Goal: Use online tool/utility: Utilize a website feature to perform a specific function

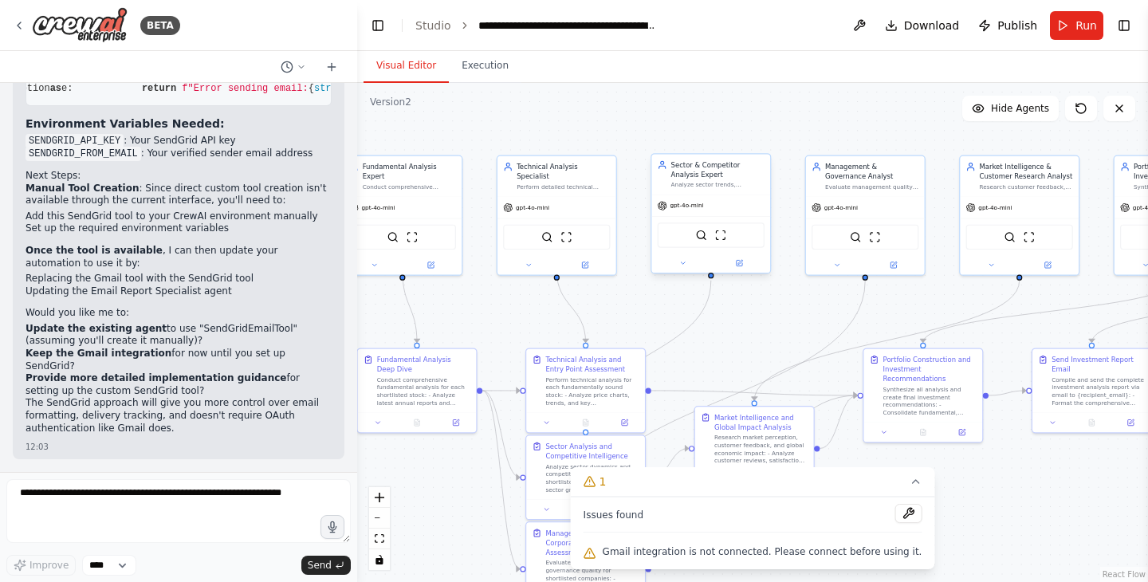
click at [728, 181] on div "Analyze sector trends, competitive positioning, market share dynamics, and peer…" at bounding box center [717, 185] width 93 height 8
click at [728, 182] on div "Analyze sector trends, competitive positioning, market share dynamics, and peer…" at bounding box center [717, 185] width 93 height 8
click at [683, 262] on icon at bounding box center [683, 263] width 4 height 2
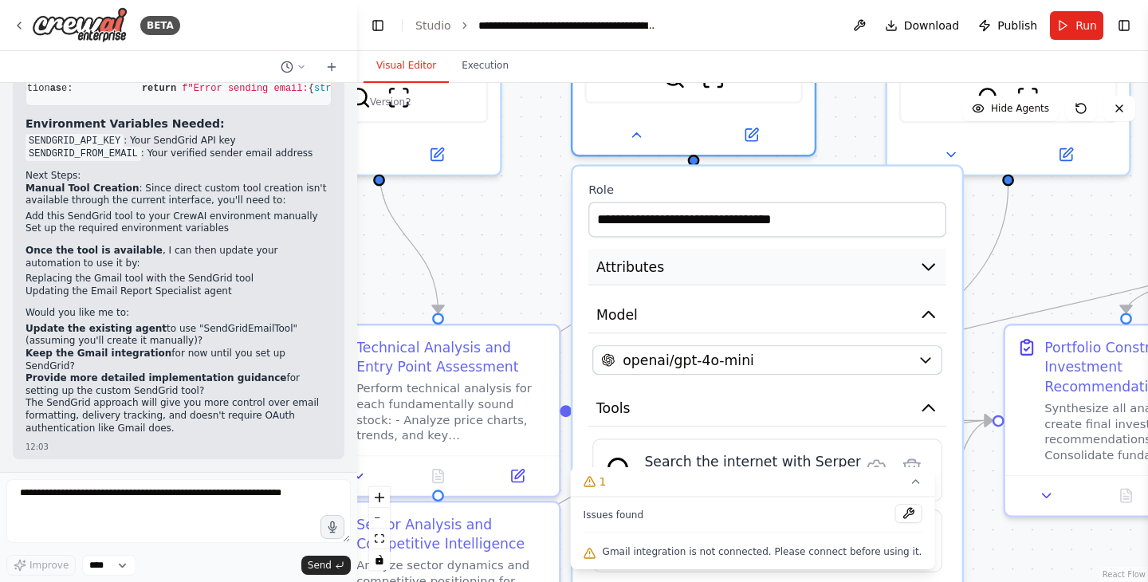
drag, startPoint x: 852, startPoint y: 281, endPoint x: 845, endPoint y: 261, distance: 20.4
click at [845, 261] on button "Attributes" at bounding box center [767, 267] width 358 height 37
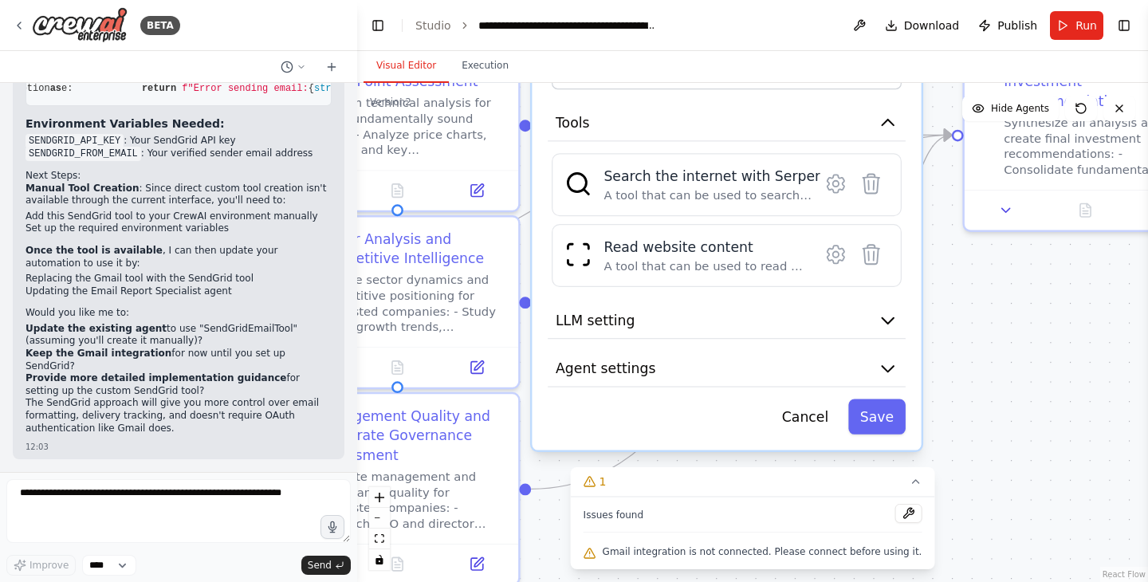
drag, startPoint x: 1038, startPoint y: 257, endPoint x: 996, endPoint y: -29, distance: 289.1
click at [996, 0] on html "BETA I want to crew which do intense study of stock in Indian market, and sugge…" at bounding box center [574, 291] width 1148 height 582
click at [751, 362] on button "Agent settings" at bounding box center [726, 368] width 358 height 37
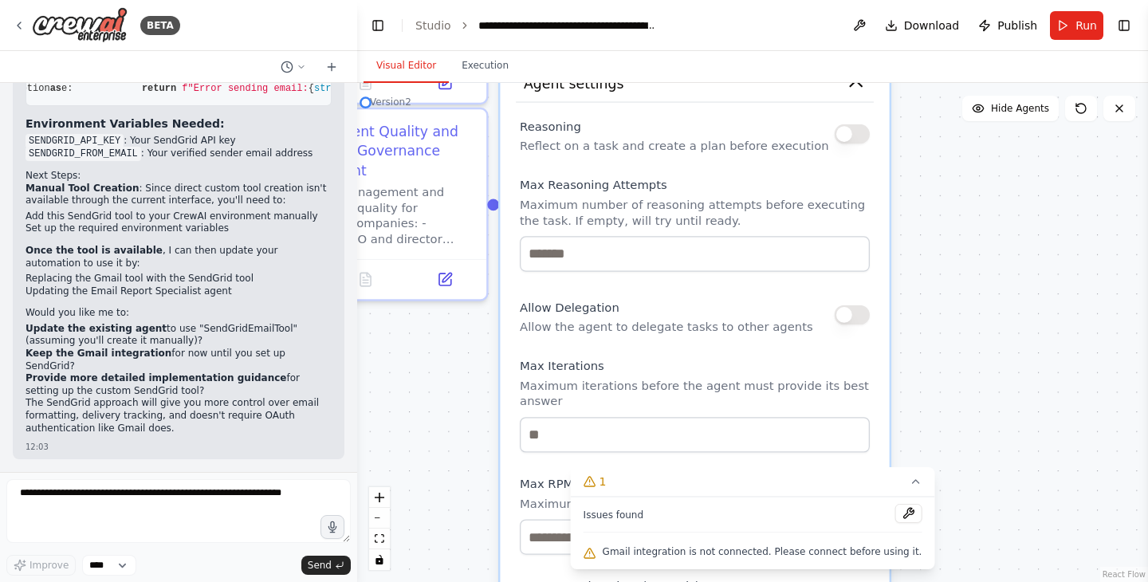
drag, startPoint x: 1017, startPoint y: 411, endPoint x: 983, endPoint y: 128, distance: 284.9
click at [986, 128] on div ".deletable-edge-delete-btn { width: 20px; height: 20px; border: 0px solid #ffff…" at bounding box center [752, 332] width 791 height 499
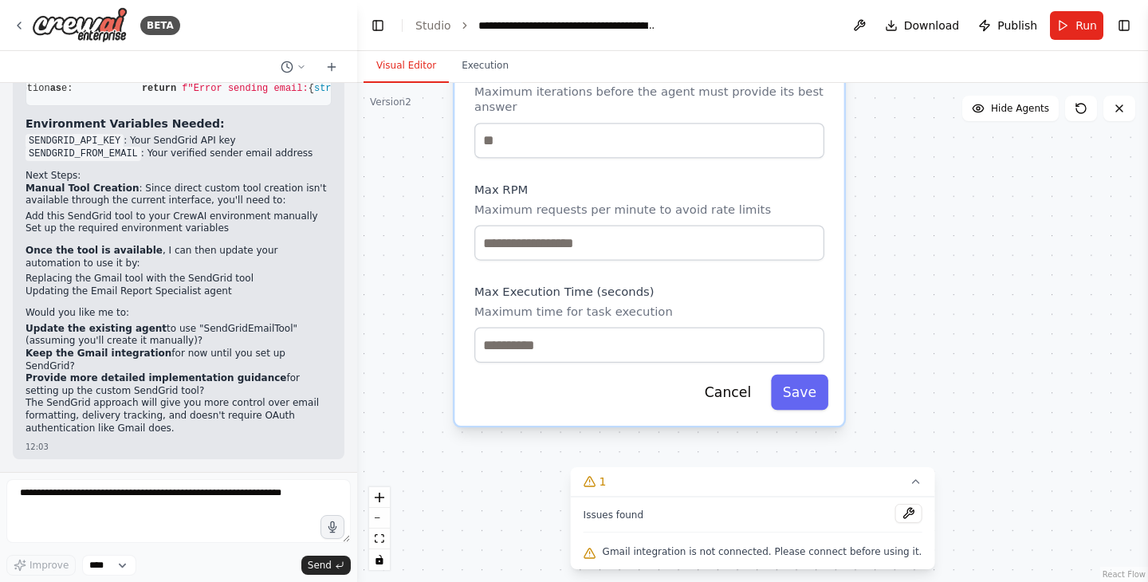
drag, startPoint x: 984, startPoint y: 323, endPoint x: 963, endPoint y: 188, distance: 136.4
click at [952, 151] on div ".deletable-edge-delete-btn { width: 20px; height: 20px; border: 0px solid #ffff…" at bounding box center [752, 332] width 791 height 499
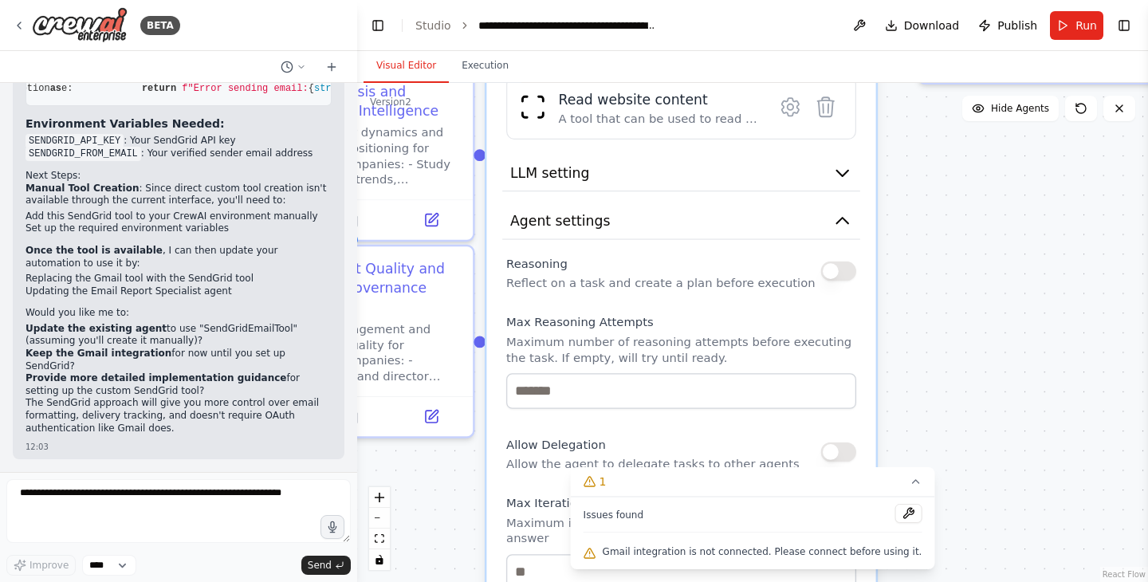
drag, startPoint x: 896, startPoint y: 293, endPoint x: 915, endPoint y: 608, distance: 315.4
click at [915, 581] on html "BETA I want to crew which do intense study of stock in Indian market, and sugge…" at bounding box center [574, 291] width 1148 height 582
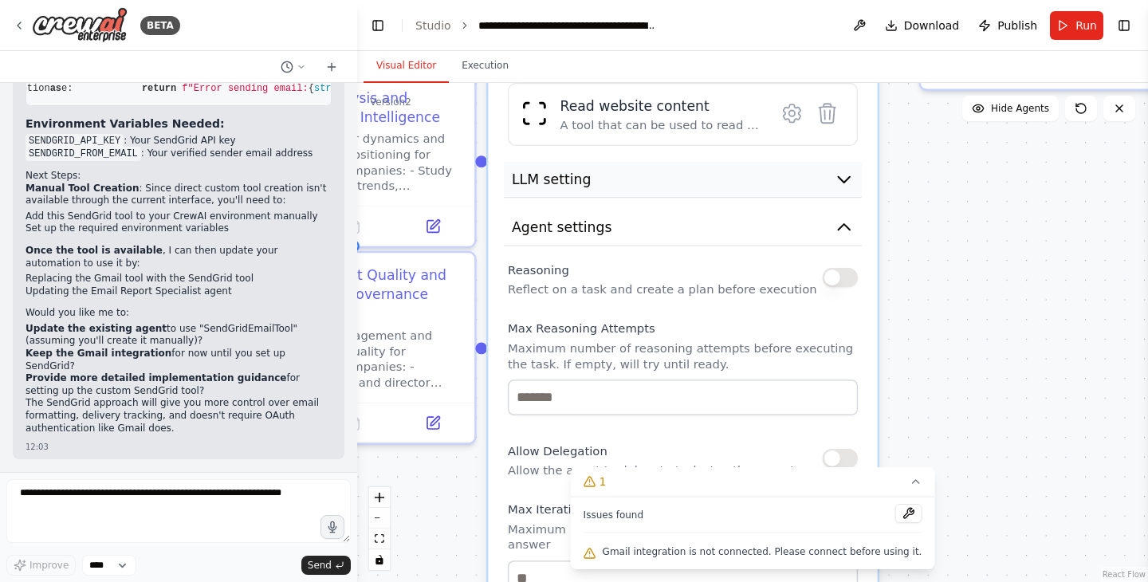
click at [846, 176] on icon "button" at bounding box center [844, 180] width 20 height 20
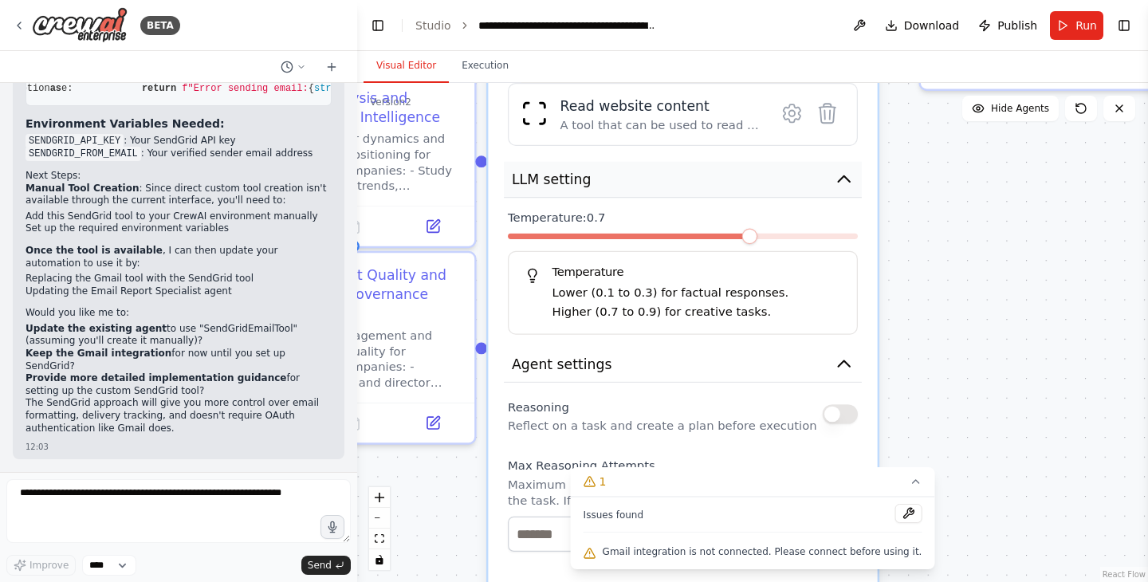
click at [846, 177] on icon "button" at bounding box center [843, 179] width 11 height 6
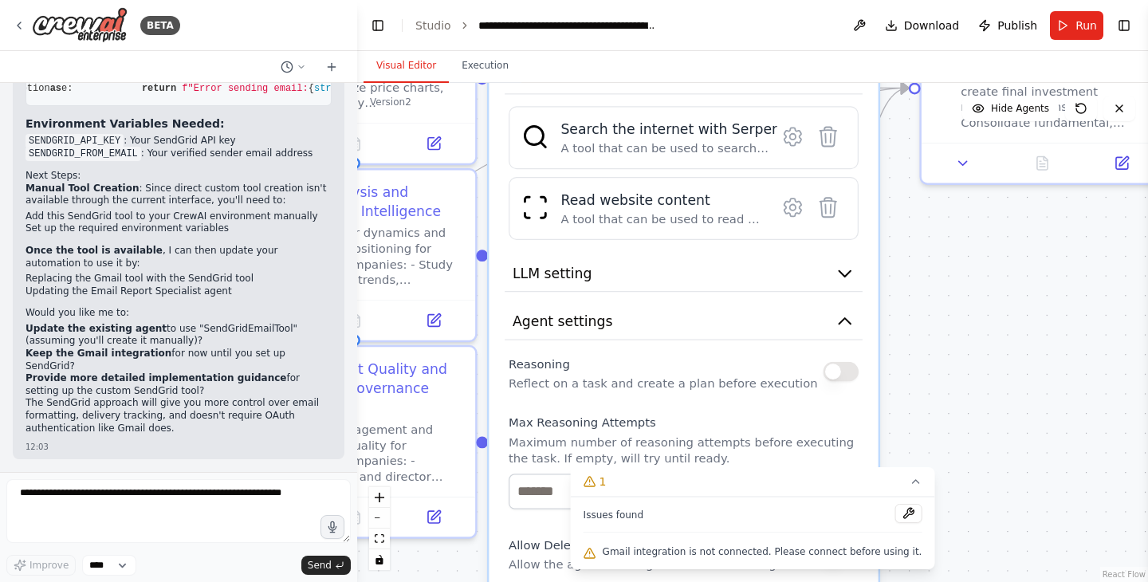
drag, startPoint x: 961, startPoint y: 241, endPoint x: 965, endPoint y: 454, distance: 212.8
click at [967, 454] on div ".deletable-edge-delete-btn { width: 20px; height: 20px; border: 0px solid #ffff…" at bounding box center [752, 332] width 791 height 499
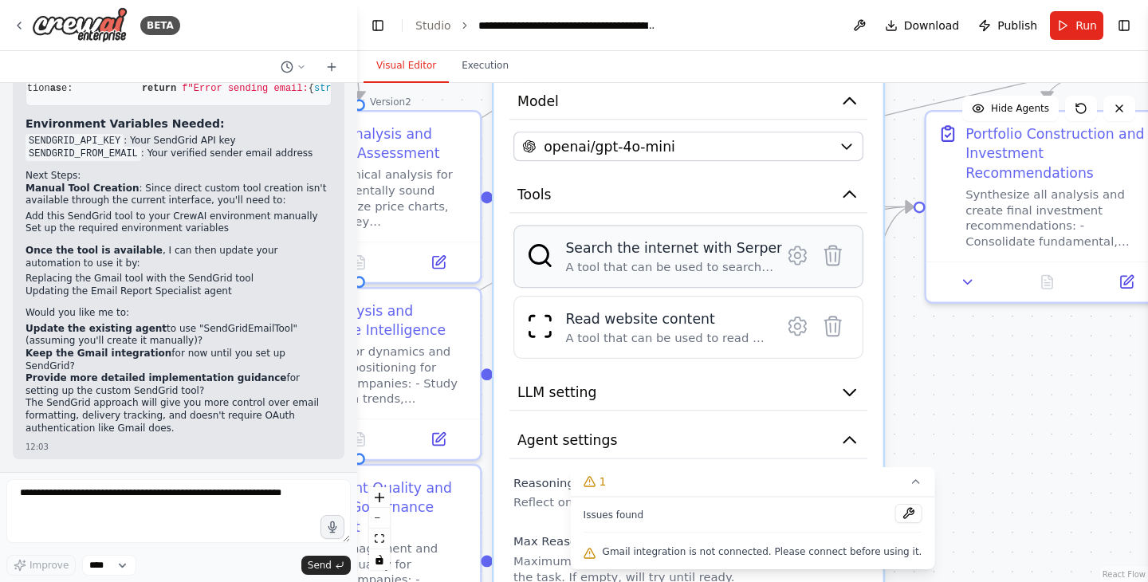
click at [706, 252] on div "Search the internet with Serper" at bounding box center [673, 247] width 217 height 20
click at [660, 250] on div "Search the internet with Serper" at bounding box center [673, 247] width 217 height 20
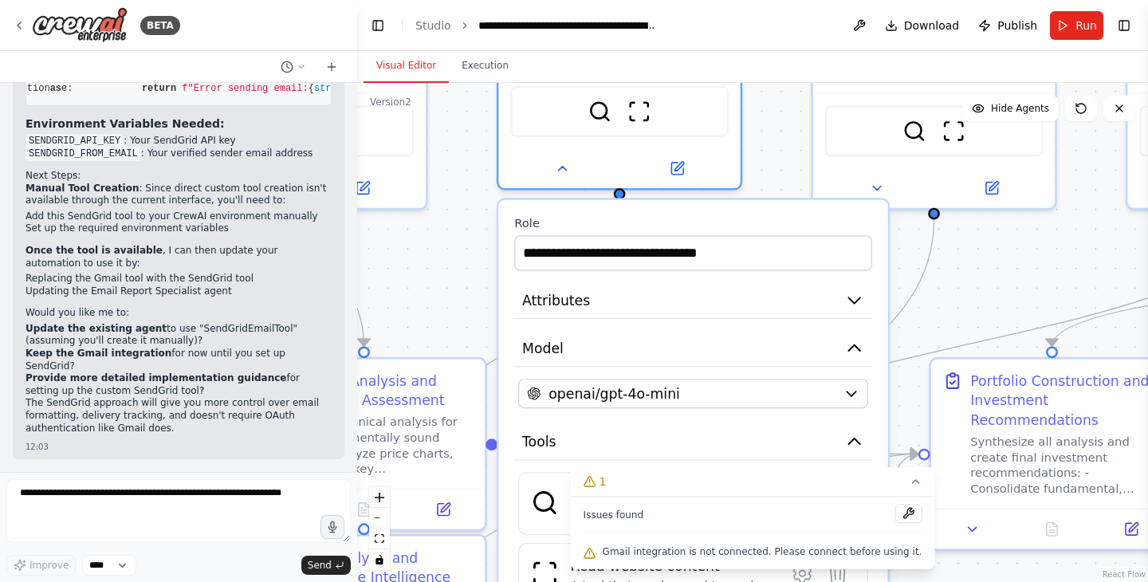
drag, startPoint x: 900, startPoint y: 300, endPoint x: 905, endPoint y: 545, distance: 245.5
click at [905, 545] on div "Version 2 Show Tools Hide Agents .deletable-edge-delete-btn { width: 20px; heig…" at bounding box center [752, 332] width 791 height 499
click at [853, 305] on icon "button" at bounding box center [854, 298] width 20 height 20
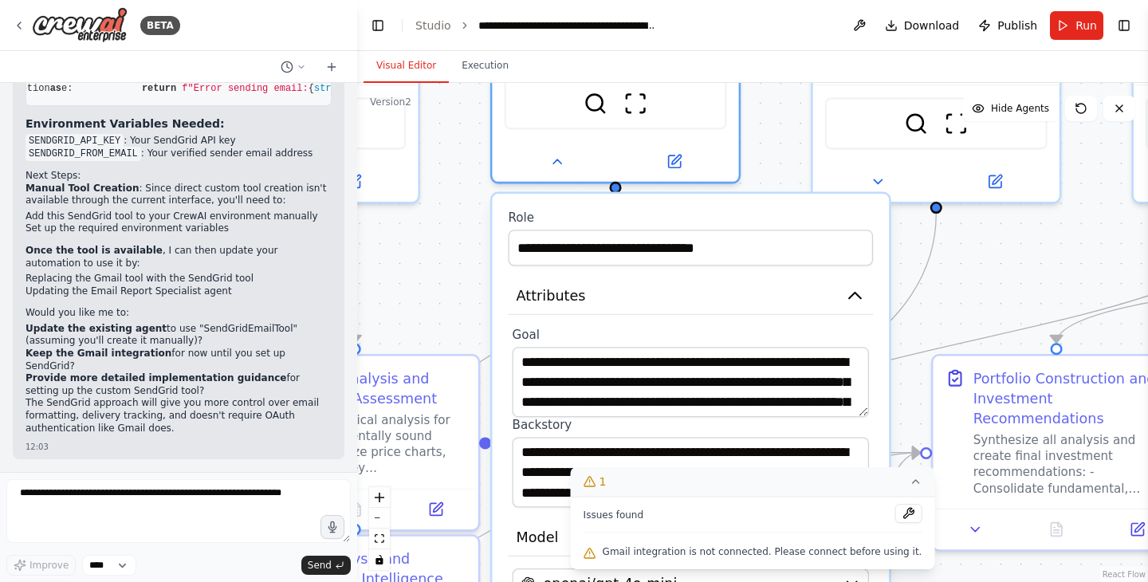
click at [912, 483] on icon at bounding box center [915, 481] width 6 height 3
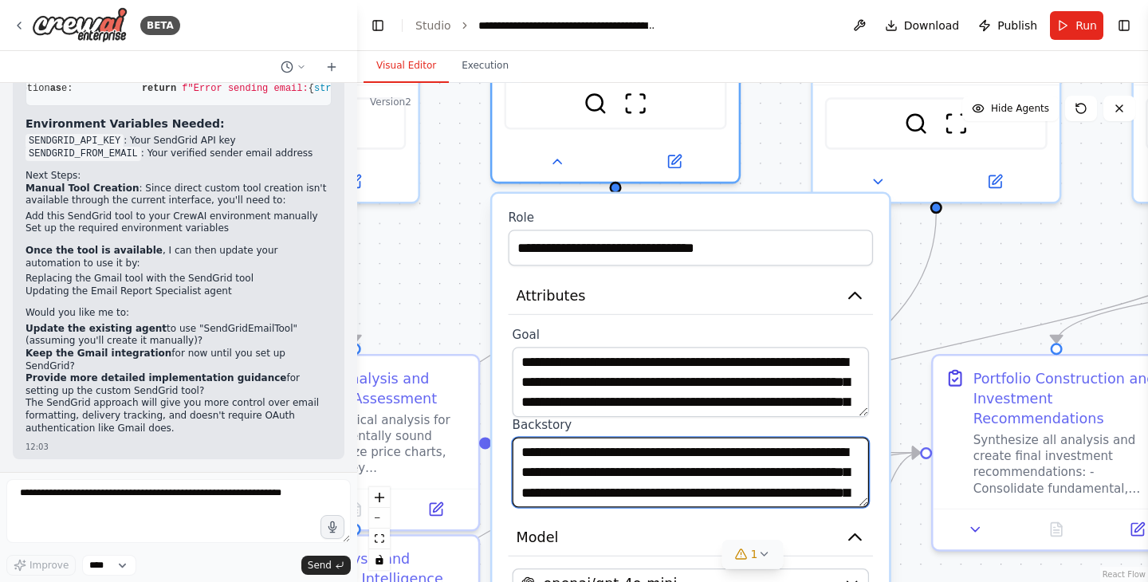
click at [722, 463] on textarea "**********" at bounding box center [690, 472] width 356 height 70
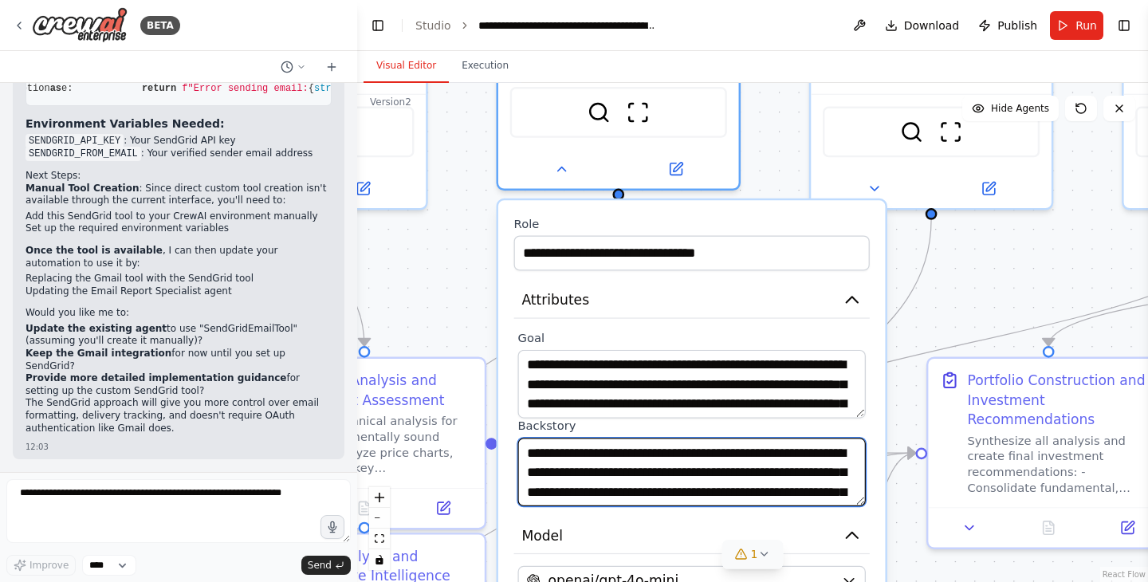
click at [792, 473] on textarea "**********" at bounding box center [690, 471] width 347 height 69
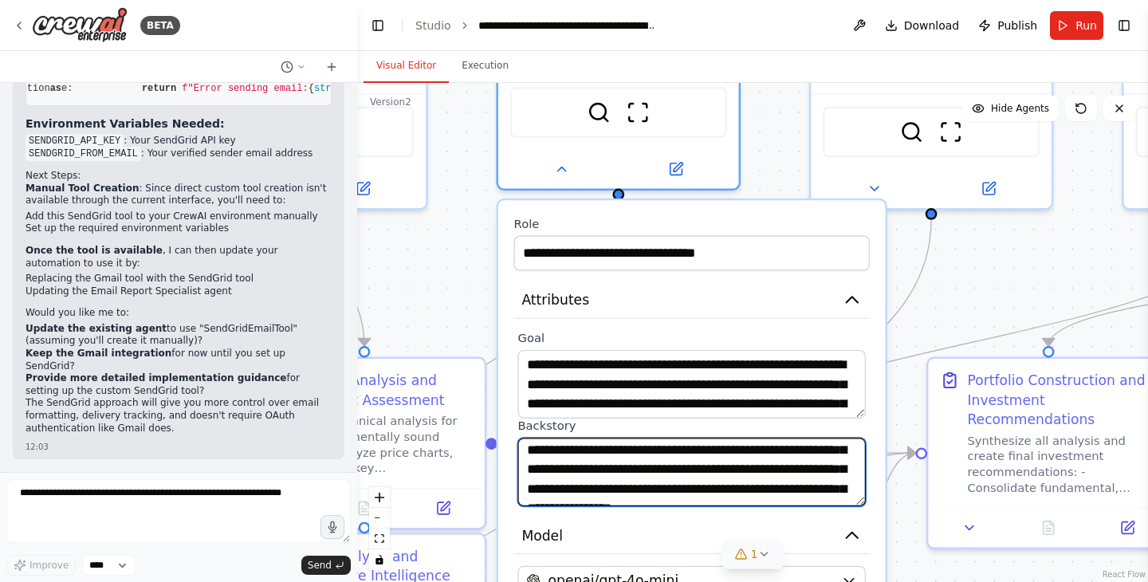
scroll to position [96, 0]
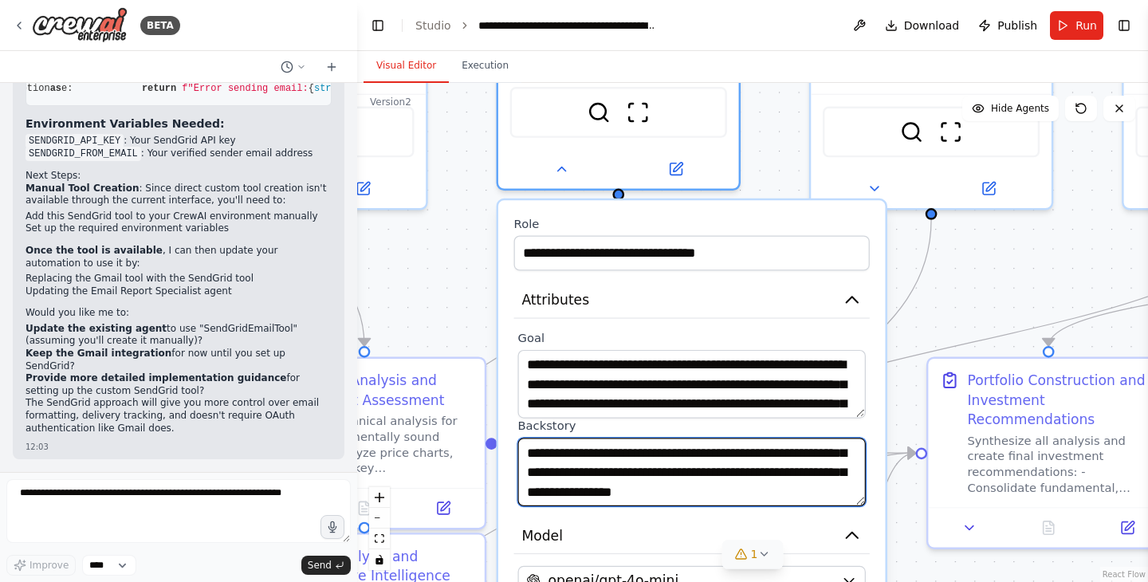
drag, startPoint x: 828, startPoint y: 481, endPoint x: 824, endPoint y: 498, distance: 17.2
click at [824, 498] on textarea "**********" at bounding box center [690, 471] width 347 height 69
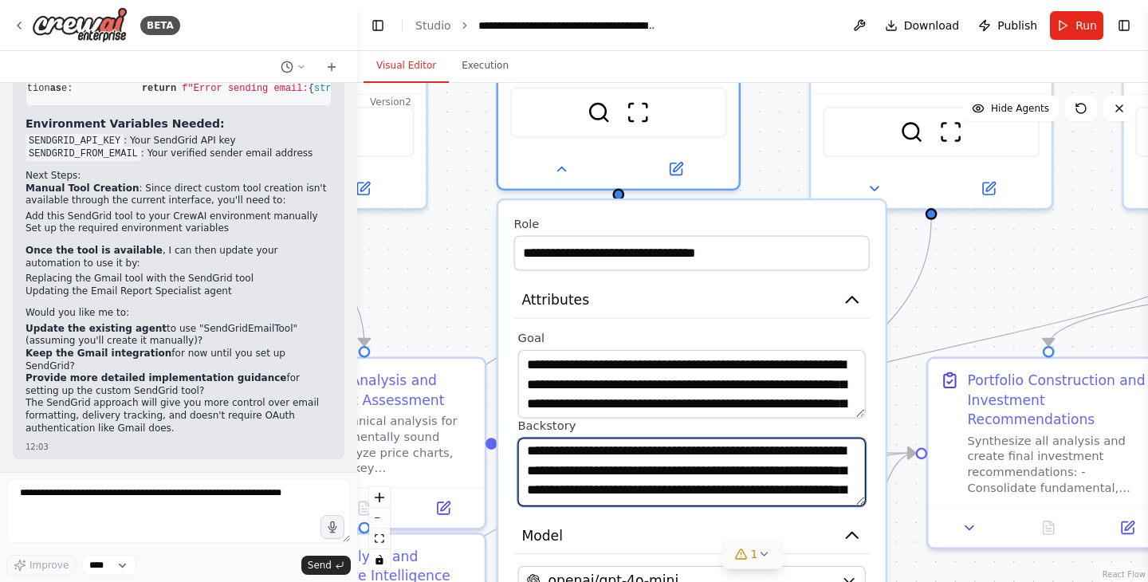
scroll to position [0, 0]
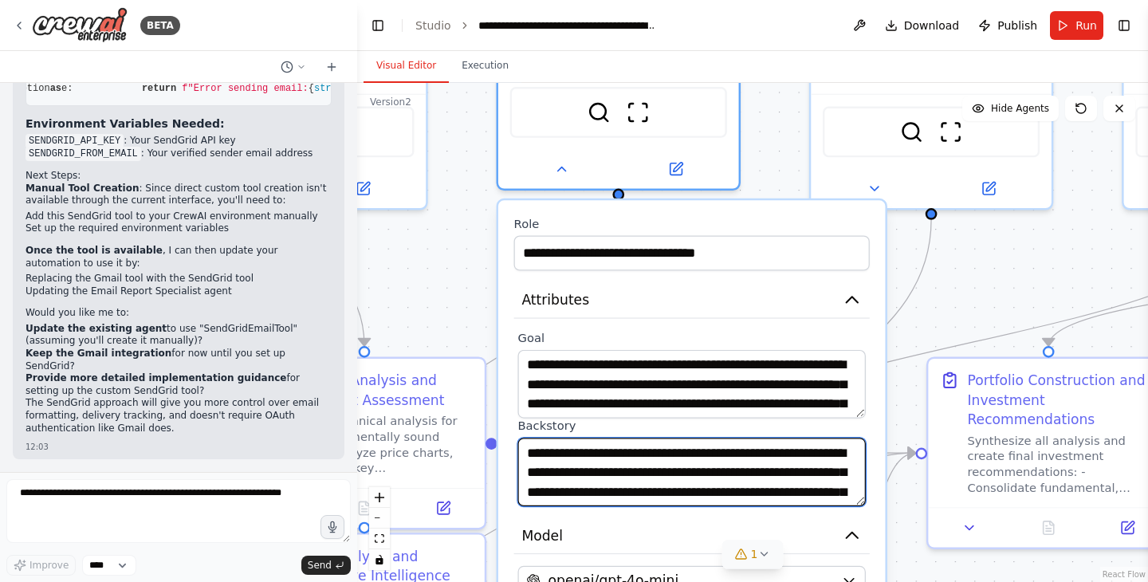
drag, startPoint x: 804, startPoint y: 490, endPoint x: 746, endPoint y: 435, distance: 80.0
click at [746, 435] on div "**********" at bounding box center [690, 462] width 347 height 88
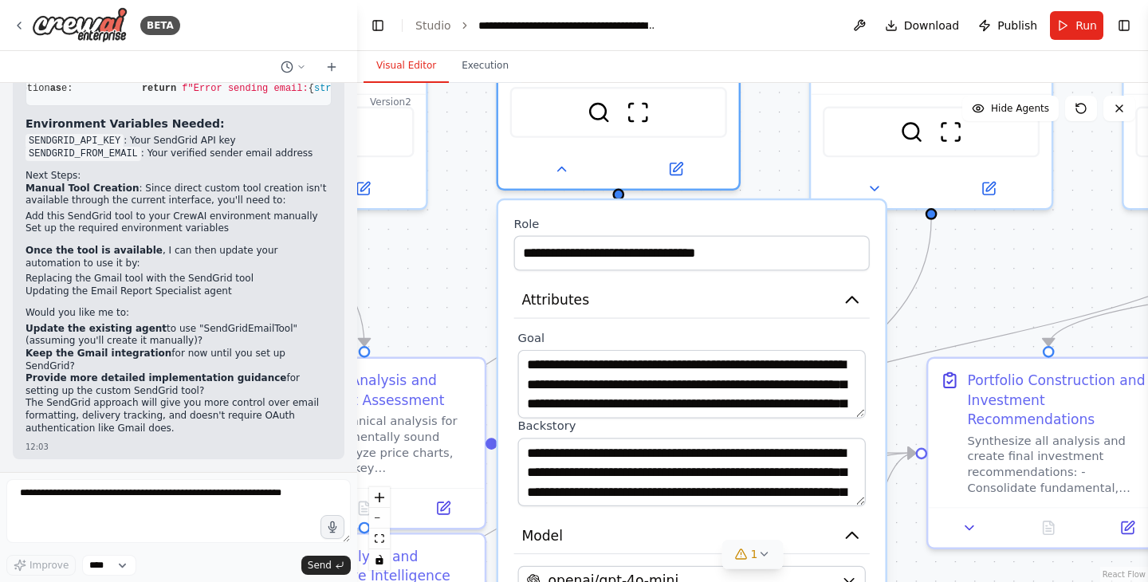
click at [935, 296] on div ".deletable-edge-delete-btn { width: 20px; height: 20px; border: 0px solid #ffff…" at bounding box center [752, 332] width 791 height 499
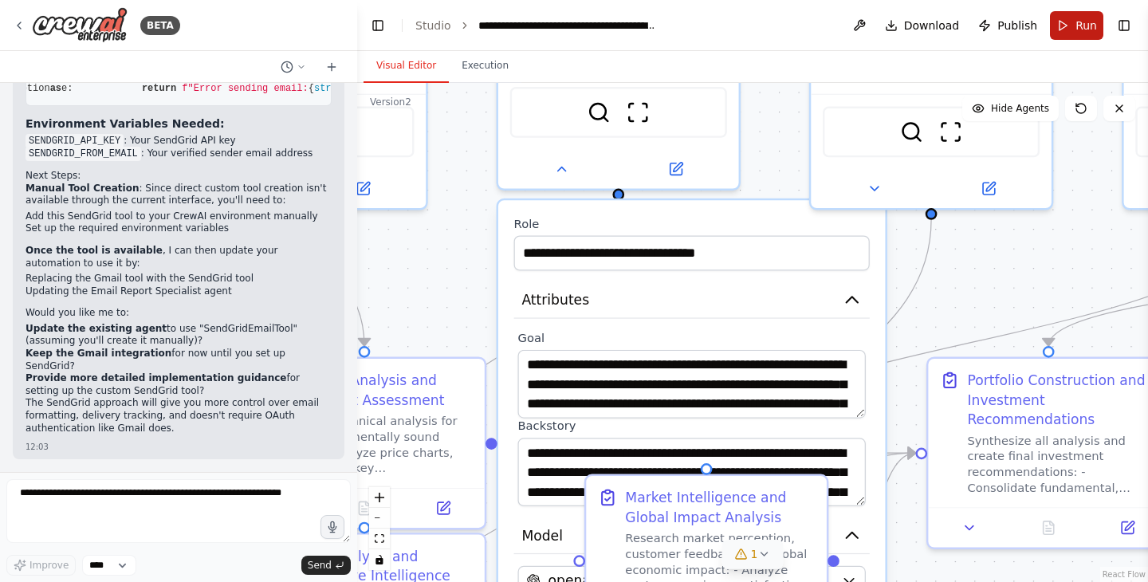
click at [1064, 23] on button "Run" at bounding box center [1076, 25] width 53 height 29
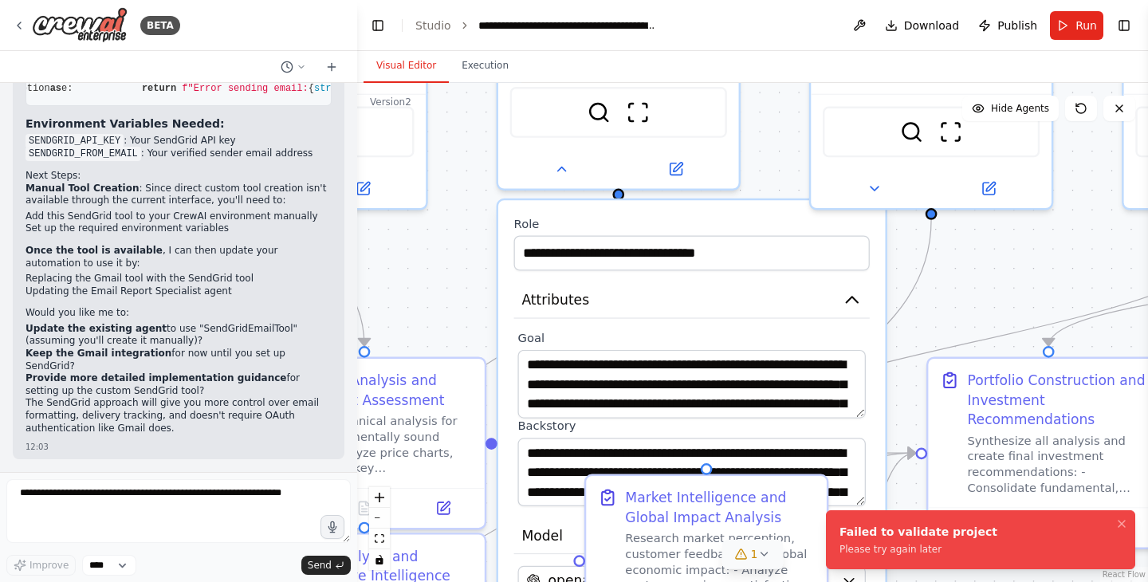
click at [921, 545] on div "Please try again later" at bounding box center [918, 549] width 158 height 13
click at [1081, 32] on span "Run" at bounding box center [1086, 26] width 22 height 16
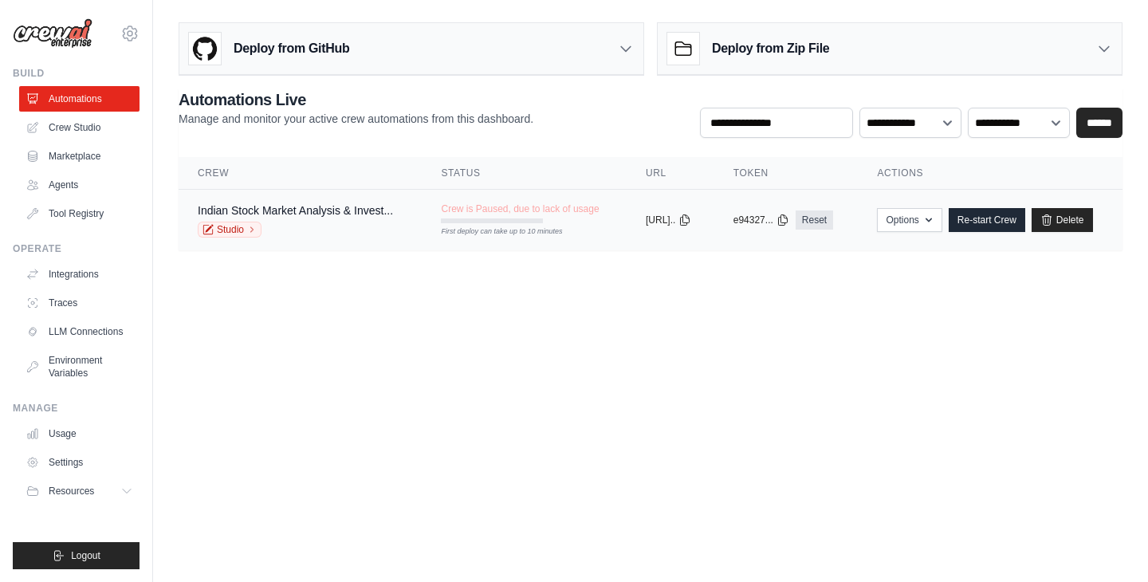
click at [297, 217] on div "Indian Stock Market Analysis & Invest..." at bounding box center [295, 210] width 195 height 16
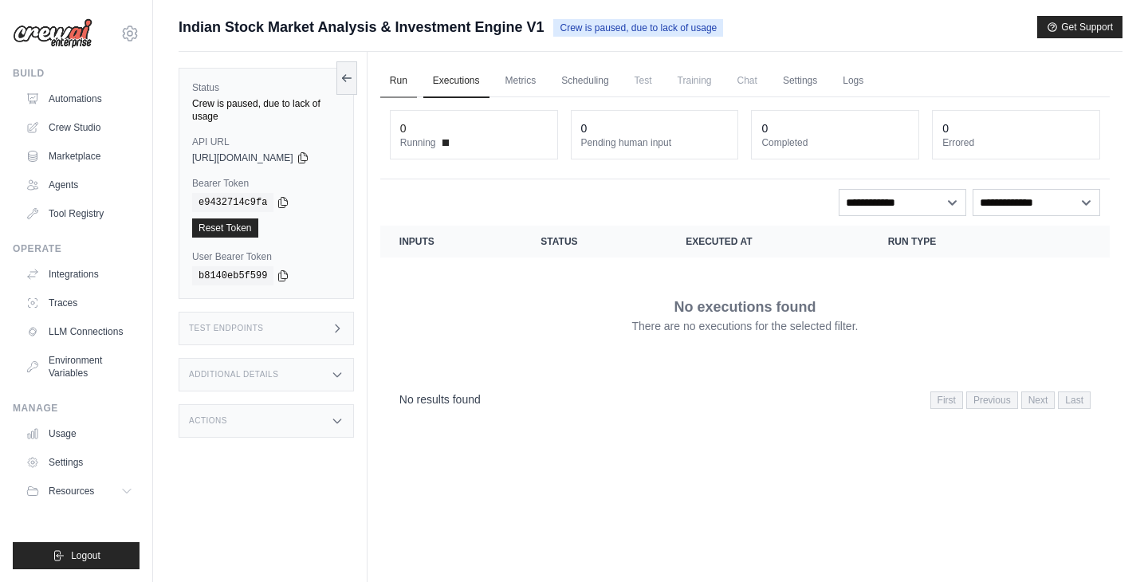
click at [415, 80] on link "Run" at bounding box center [398, 81] width 37 height 33
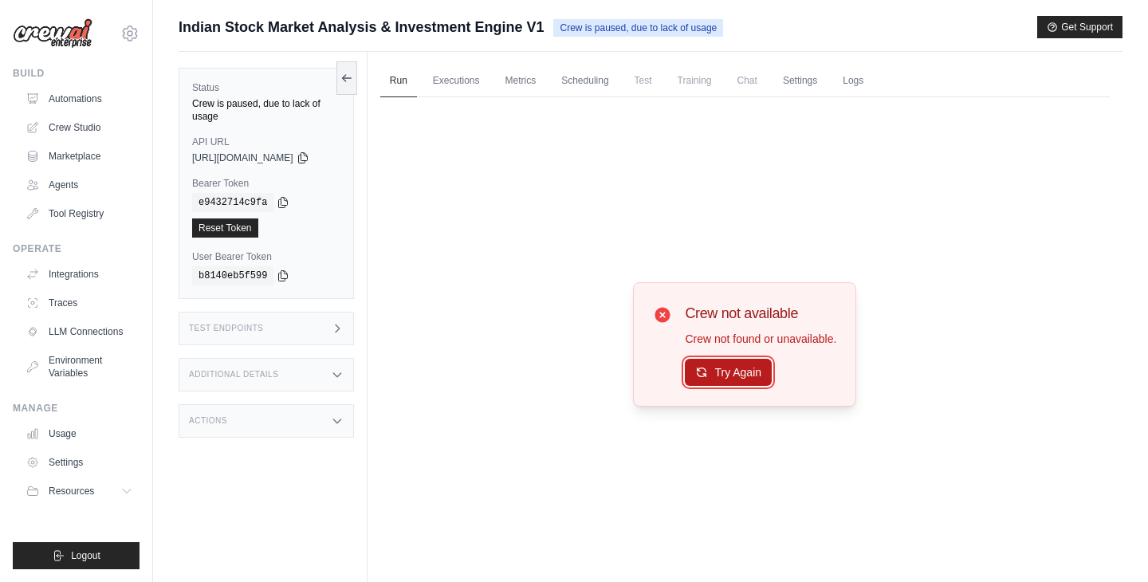
click at [736, 367] on button "Try Again" at bounding box center [728, 372] width 87 height 27
click at [736, 372] on button "Try Again" at bounding box center [728, 372] width 87 height 27
click at [636, 29] on span "Crew is paused, due to lack of usage" at bounding box center [638, 28] width 170 height 18
click at [595, 89] on link "Scheduling" at bounding box center [584, 81] width 66 height 33
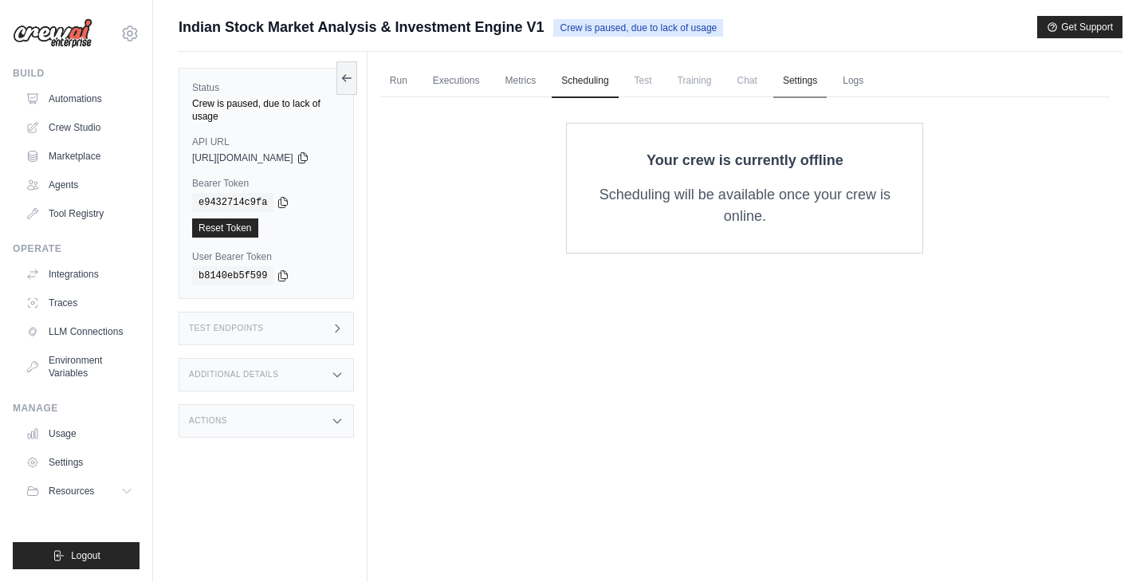
click at [806, 84] on link "Settings" at bounding box center [799, 81] width 53 height 33
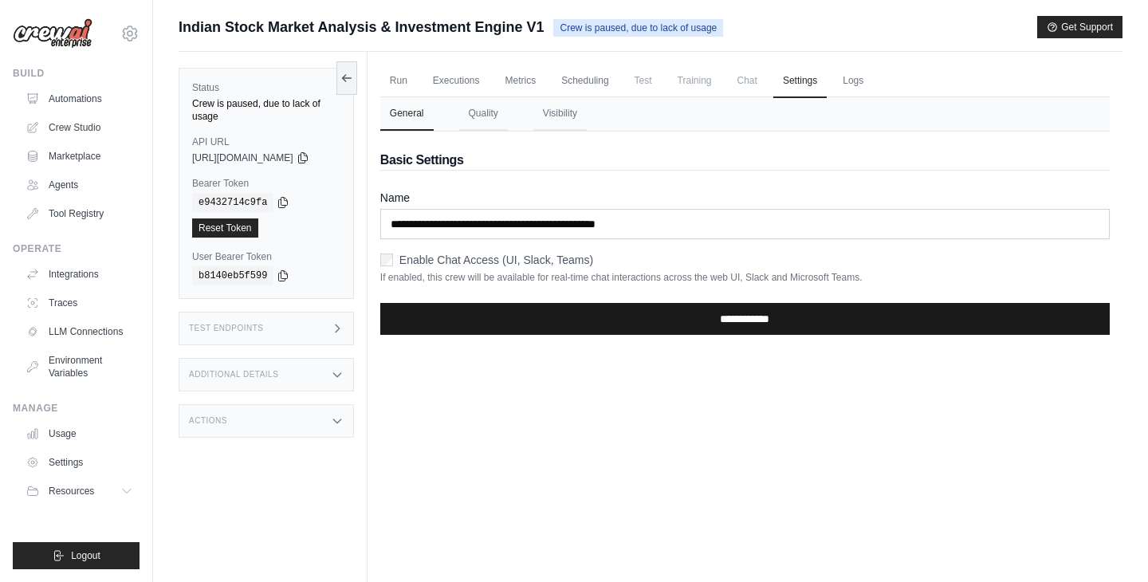
click at [625, 313] on input "**********" at bounding box center [744, 319] width 729 height 32
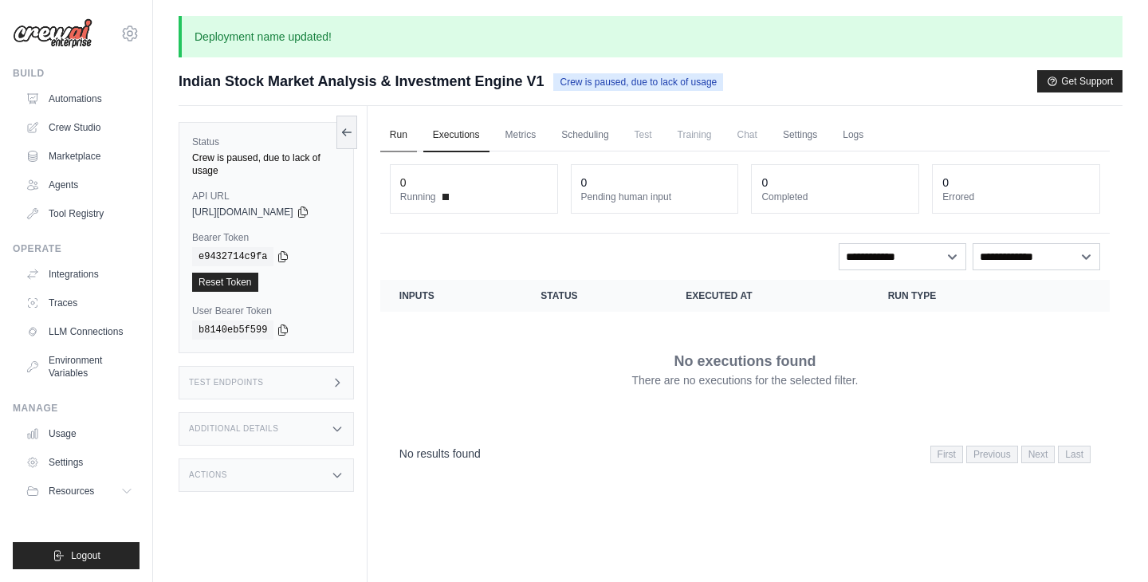
click at [397, 132] on link "Run" at bounding box center [398, 135] width 37 height 33
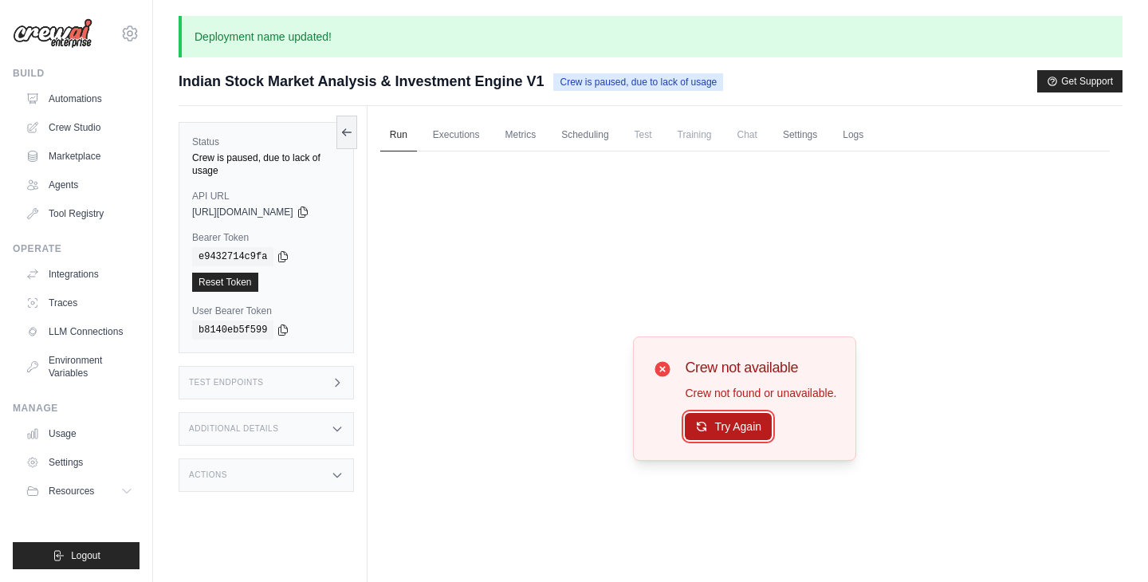
click at [744, 428] on button "Try Again" at bounding box center [728, 426] width 87 height 27
click at [338, 366] on div "Test Endpoints" at bounding box center [266, 382] width 175 height 33
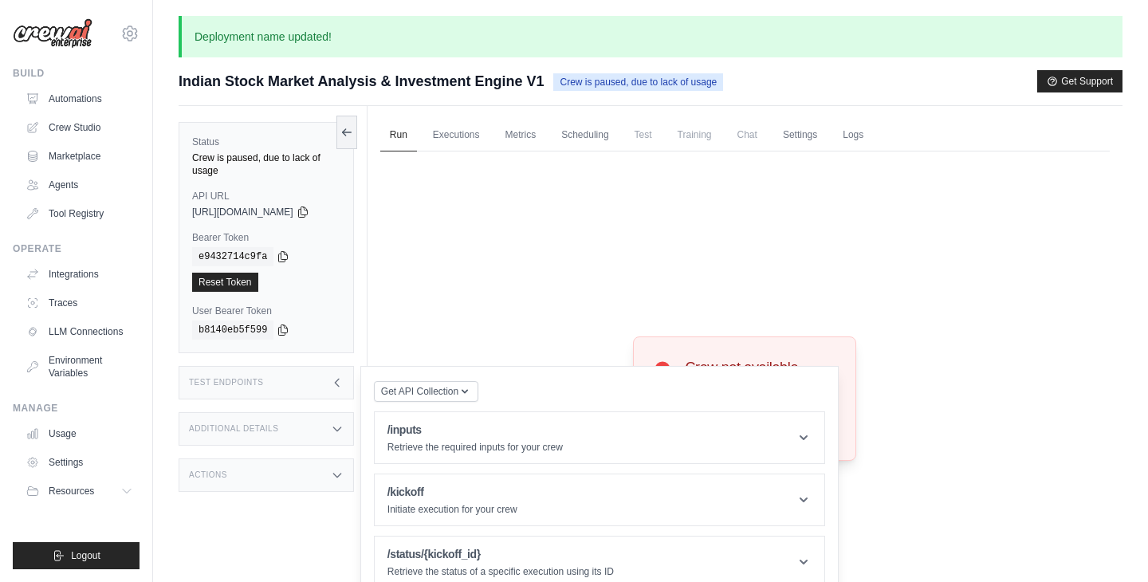
click at [338, 366] on div "Test Endpoints" at bounding box center [266, 382] width 175 height 33
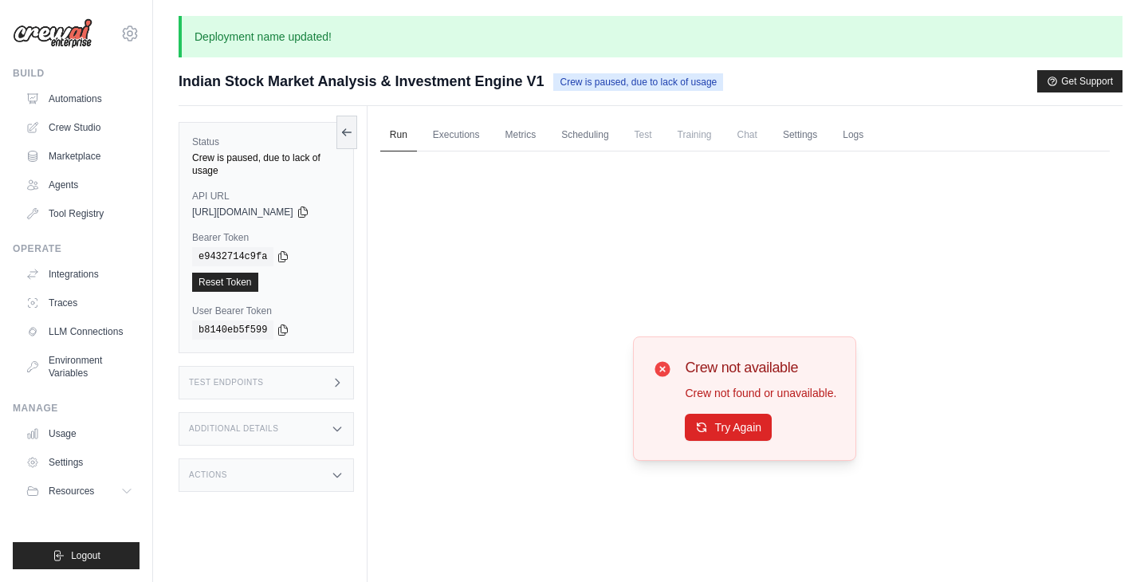
click at [339, 366] on div "Test Endpoints" at bounding box center [266, 382] width 175 height 33
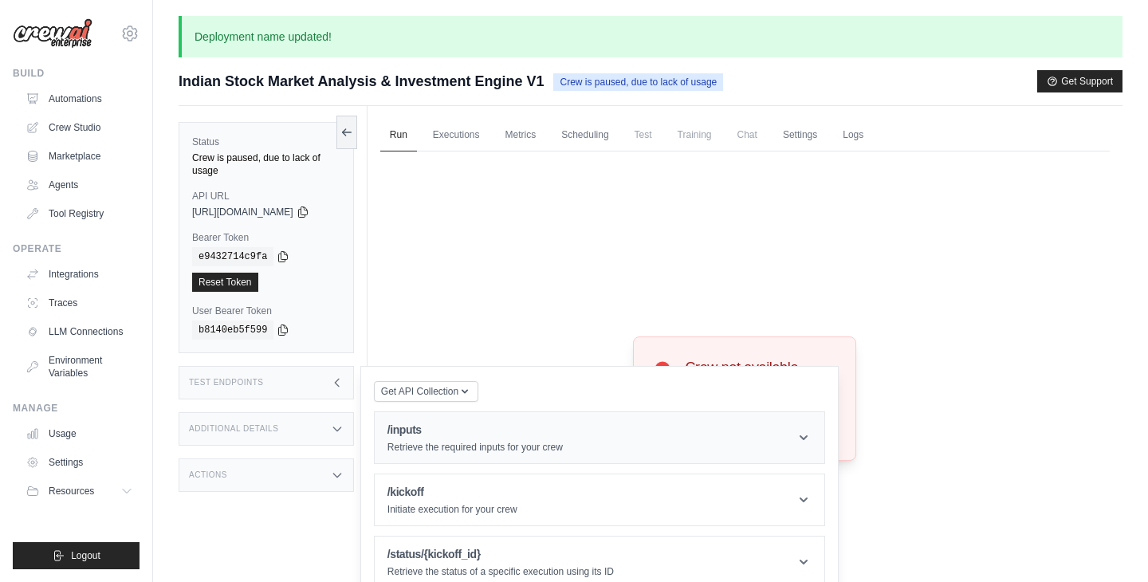
click at [537, 427] on div "/inputs Retrieve the required inputs for your crew" at bounding box center [474, 438] width 175 height 32
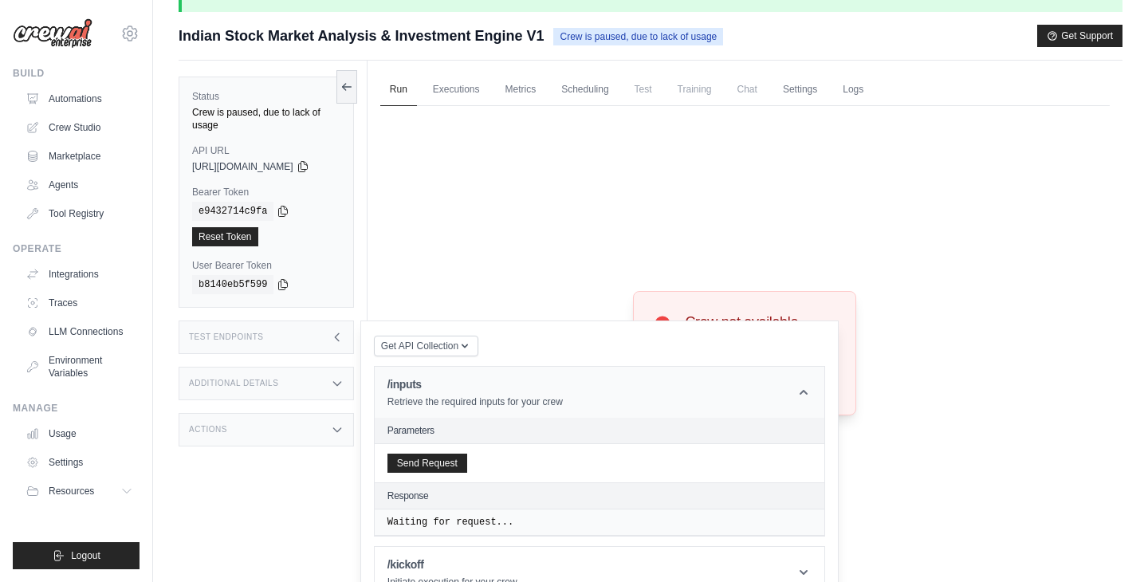
scroll to position [47, 0]
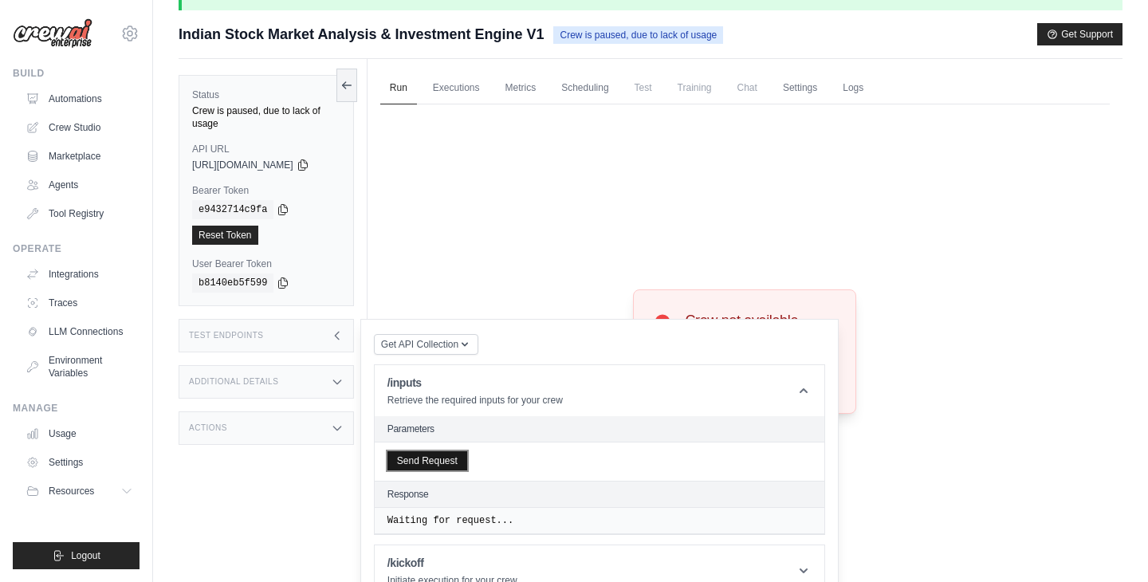
click at [441, 451] on button "Send Request" at bounding box center [427, 460] width 80 height 19
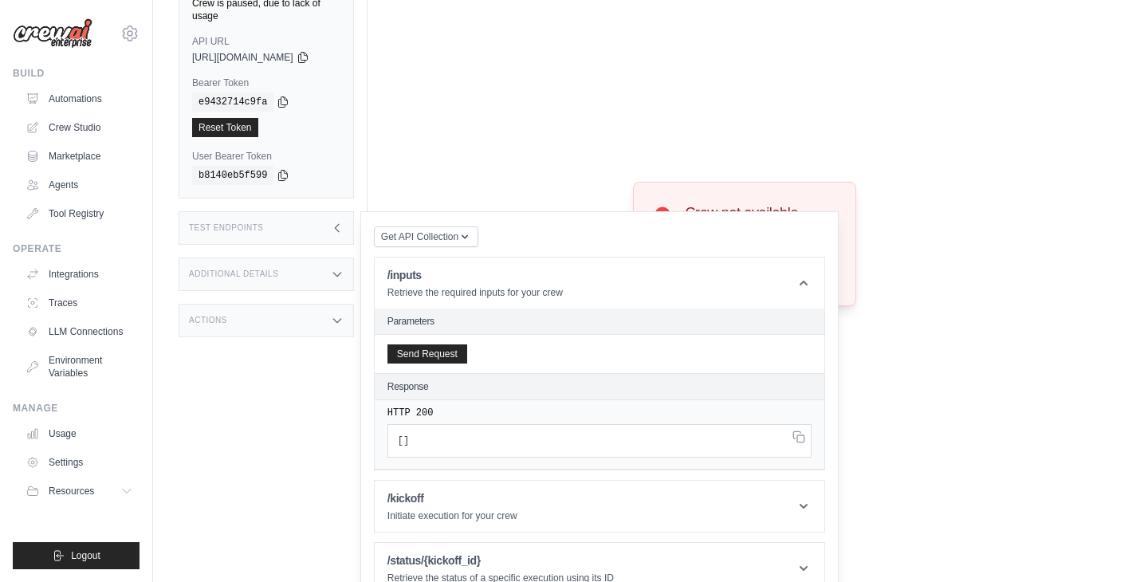
scroll to position [153, 0]
click at [321, 214] on div "Test Endpoints" at bounding box center [266, 229] width 175 height 33
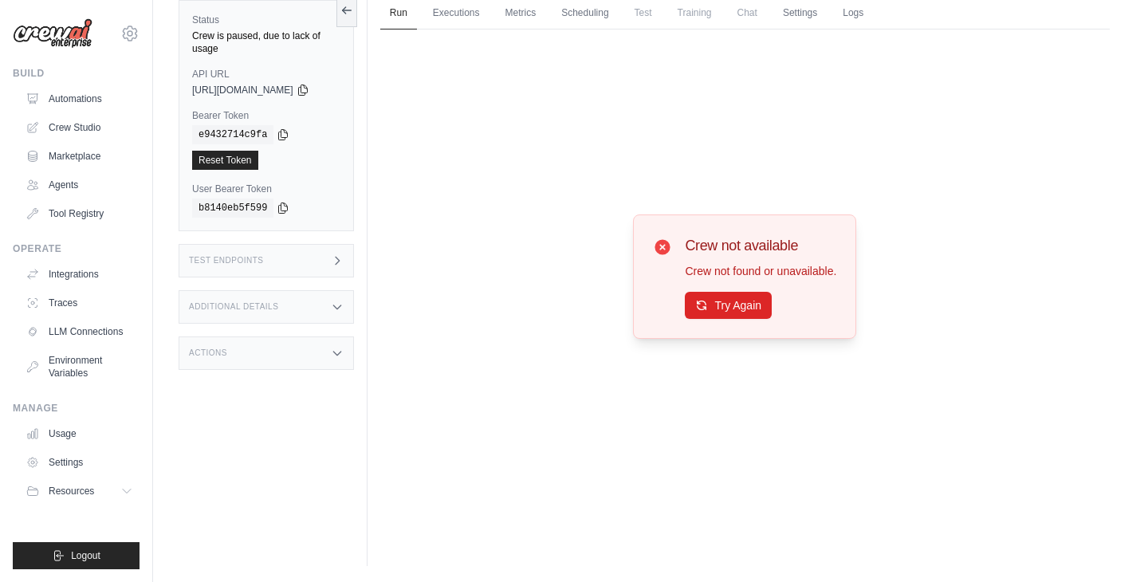
scroll to position [0, 0]
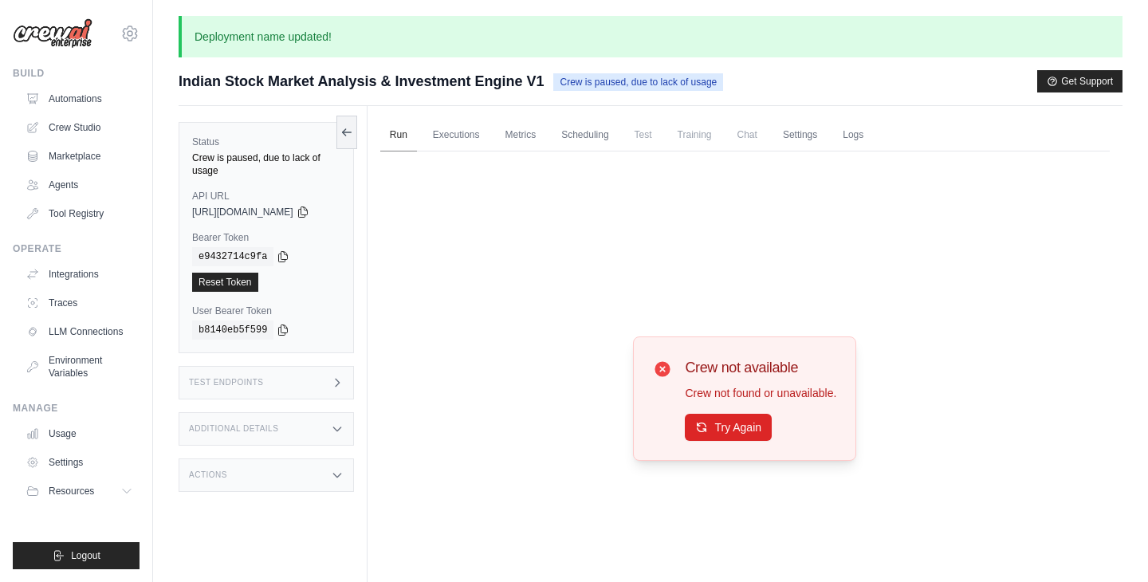
click at [417, 135] on link "Run" at bounding box center [398, 135] width 37 height 33
click at [82, 131] on link "Crew Studio" at bounding box center [81, 128] width 120 height 26
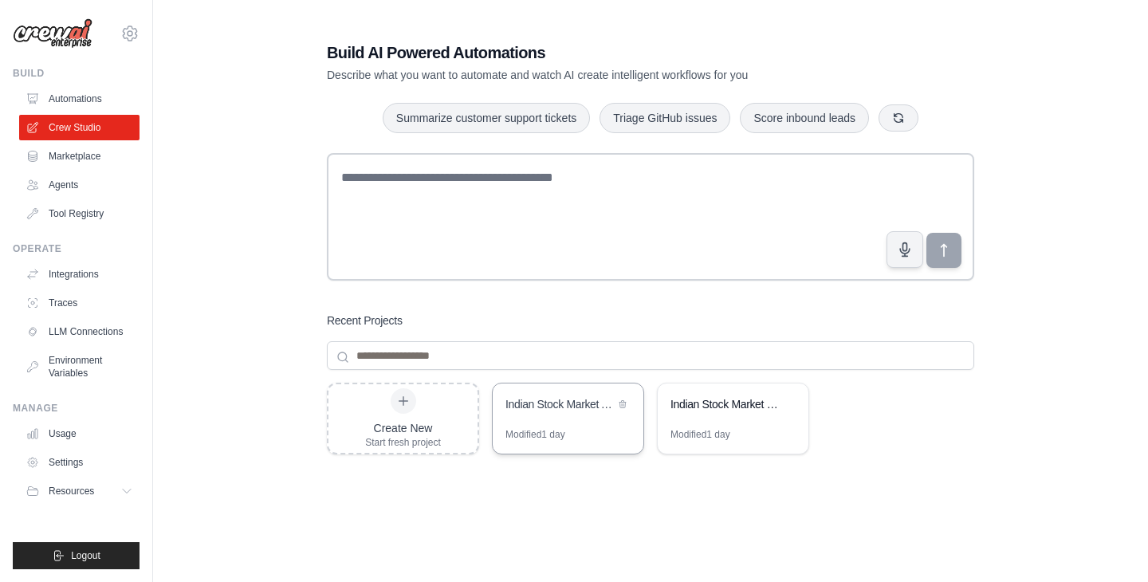
click at [569, 405] on div "Indian Stock Market Analysis & Investment Engine" at bounding box center [559, 404] width 109 height 16
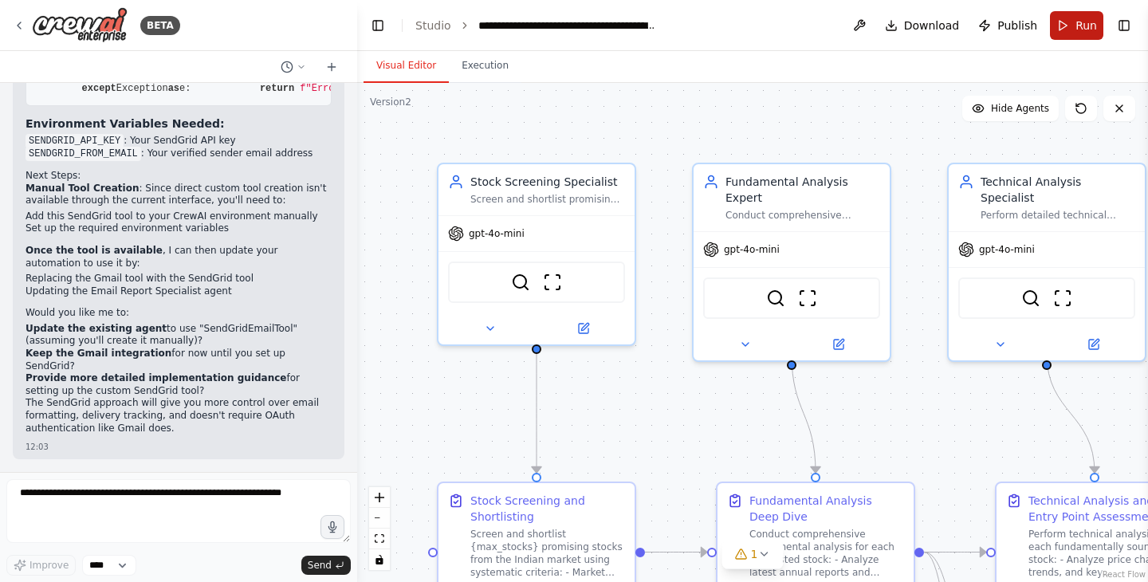
scroll to position [5901, 0]
click at [1073, 26] on button "Run" at bounding box center [1076, 25] width 53 height 29
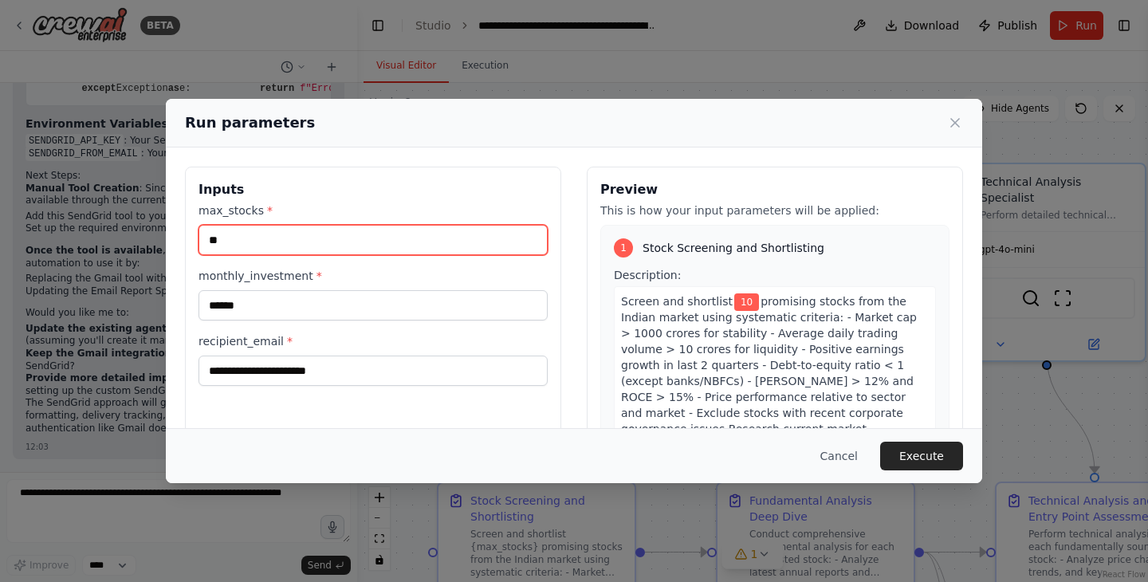
click at [310, 237] on input "**" at bounding box center [372, 240] width 349 height 30
type input "**"
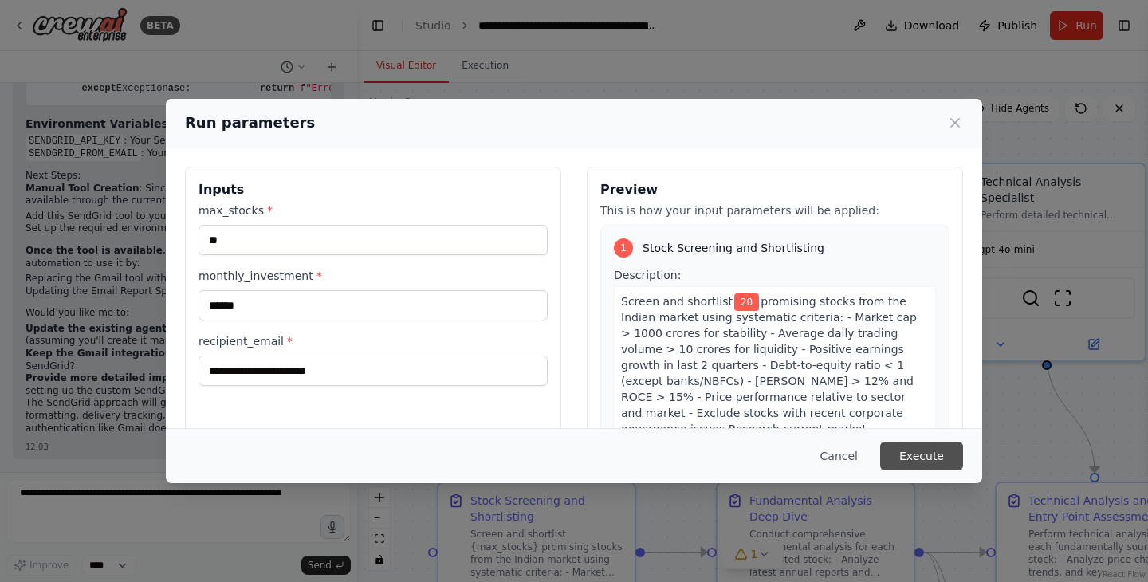
click at [925, 456] on button "Execute" at bounding box center [921, 455] width 83 height 29
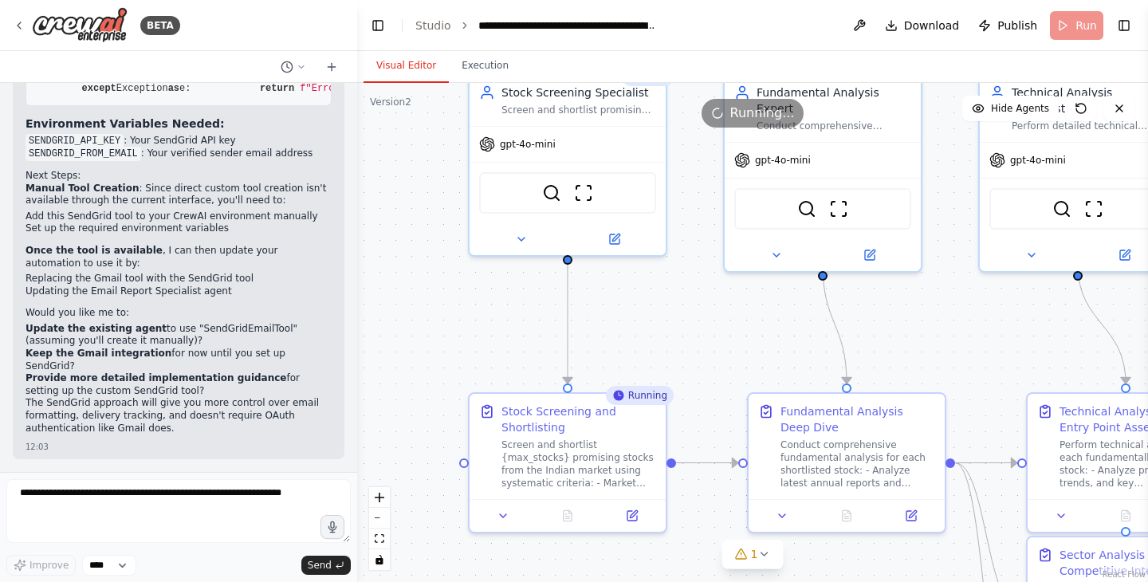
drag, startPoint x: 692, startPoint y: 436, endPoint x: 721, endPoint y: 347, distance: 93.2
click at [722, 347] on div ".deletable-edge-delete-btn { width: 20px; height: 20px; border: 0px solid #ffff…" at bounding box center [752, 332] width 791 height 499
click at [545, 439] on div "Screen and shortlist {max_stocks} promising stocks from the Indian market using…" at bounding box center [577, 461] width 155 height 51
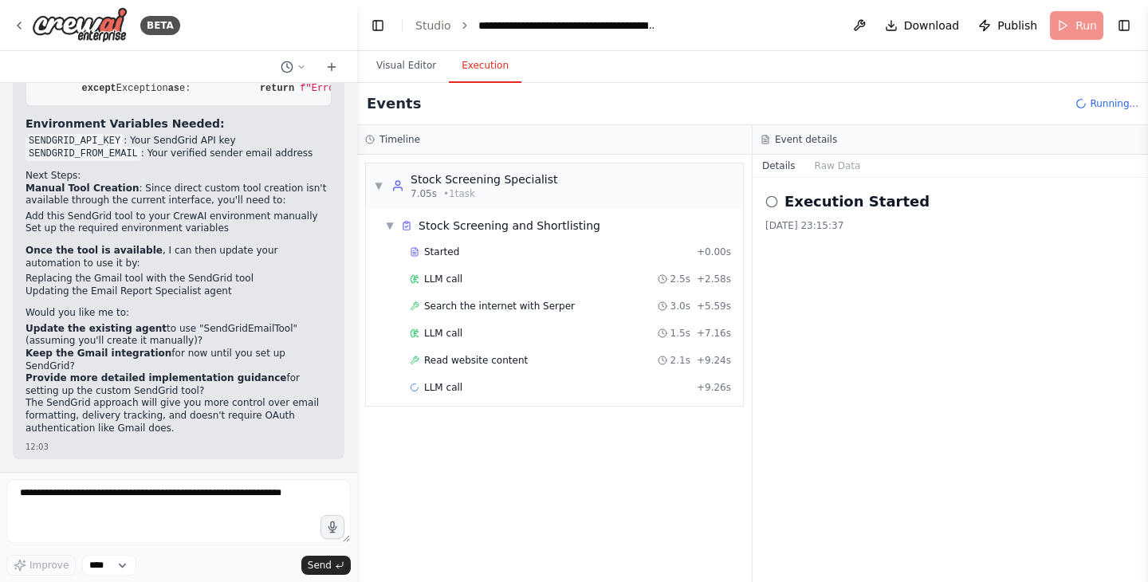
click at [493, 71] on button "Execution" at bounding box center [485, 65] width 73 height 33
click at [452, 280] on span "LLM call" at bounding box center [443, 279] width 38 height 13
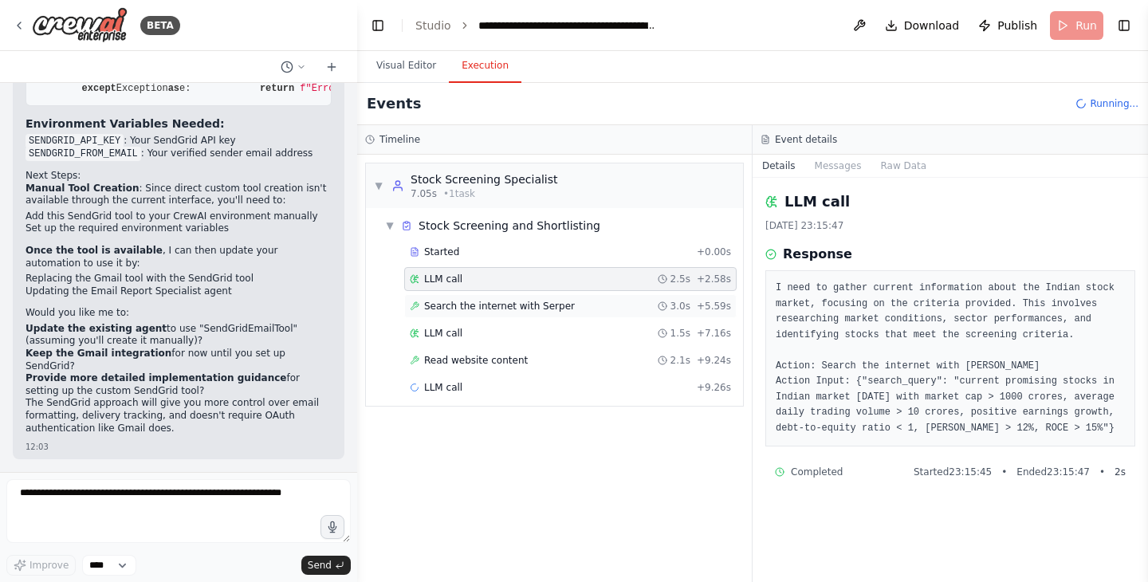
click at [539, 308] on span "Search the internet with Serper" at bounding box center [499, 306] width 151 height 13
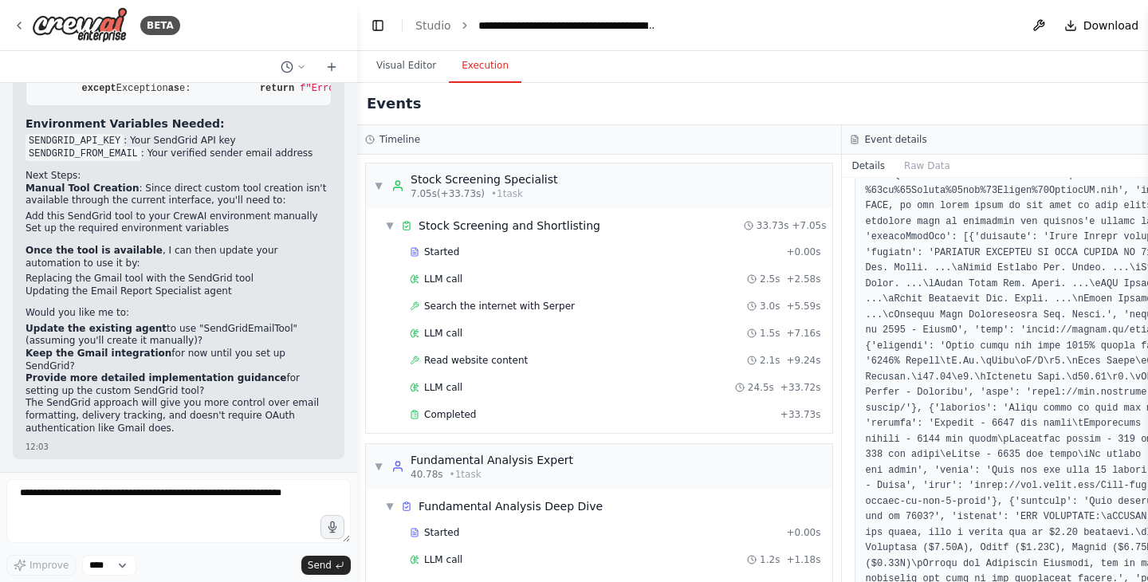
scroll to position [1211, 0]
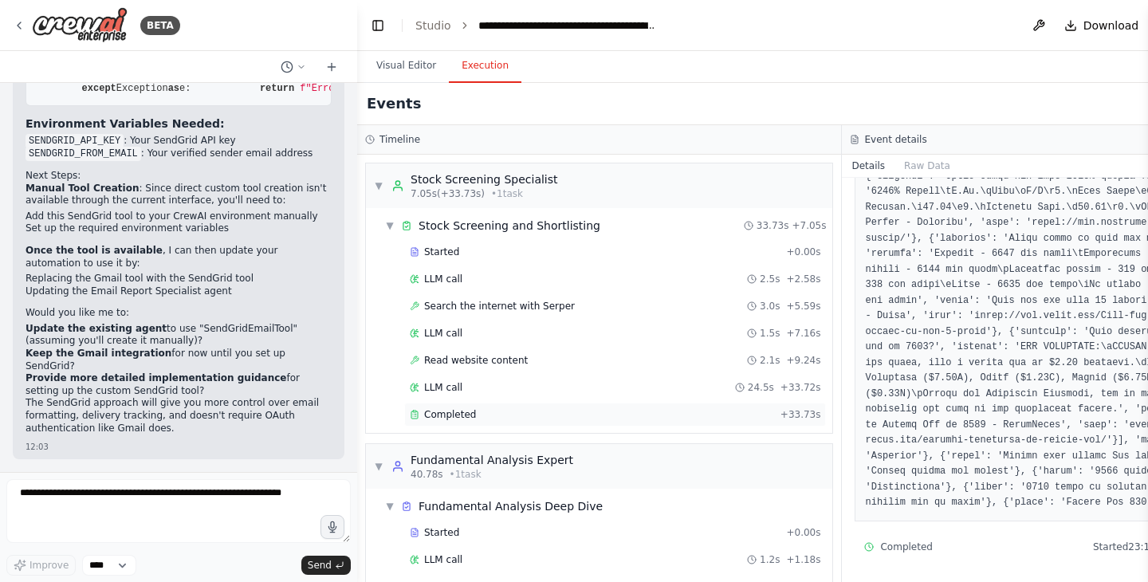
click at [441, 413] on span "Completed" at bounding box center [450, 414] width 52 height 13
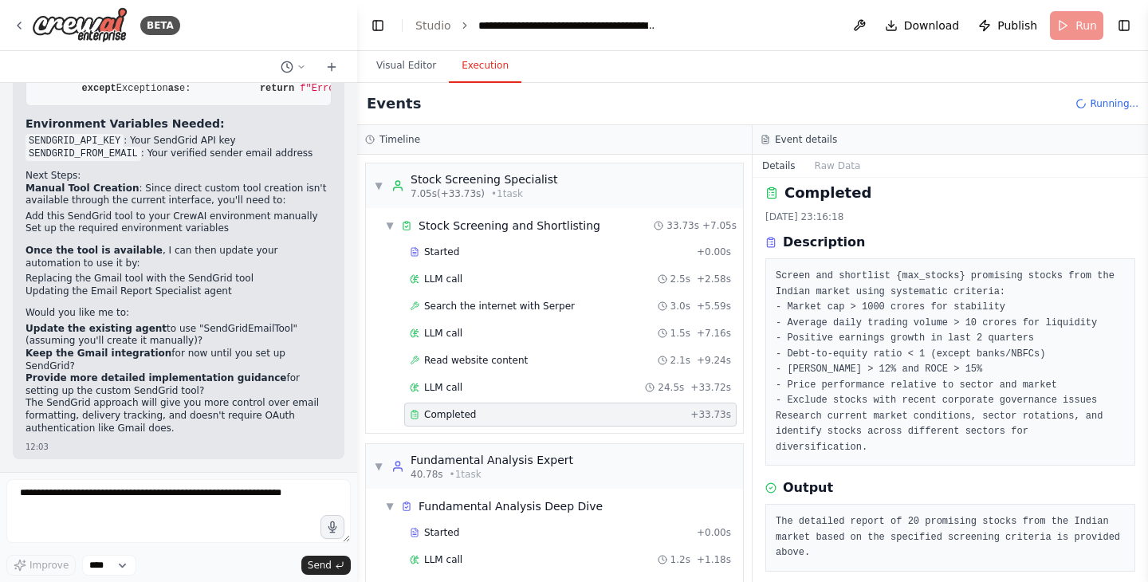
scroll to position [23, 0]
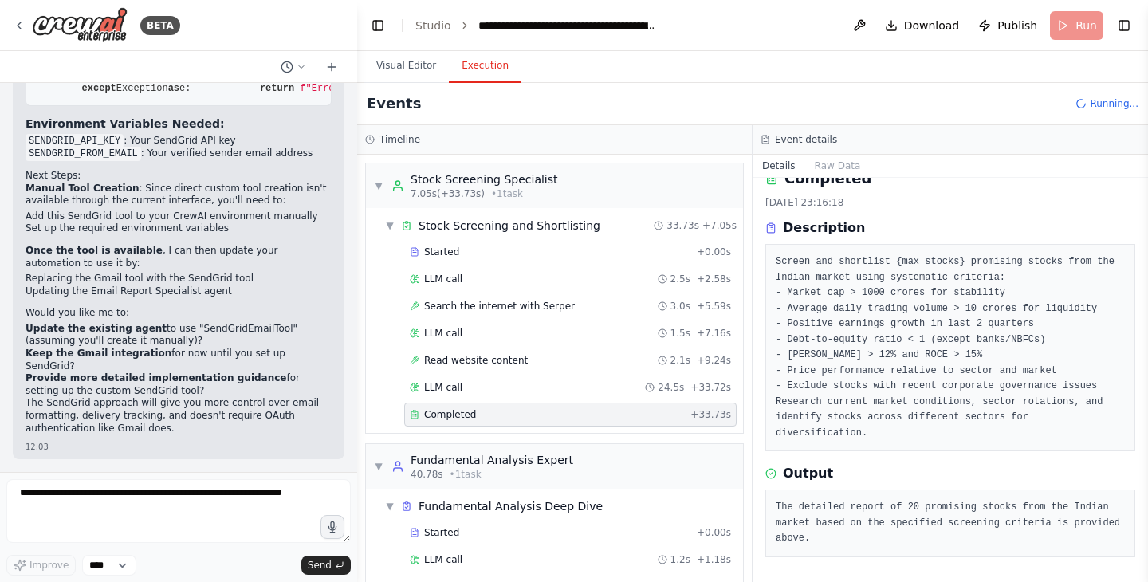
click at [953, 519] on pre "The detailed report of 20 promising stocks from the Indian market based on the …" at bounding box center [949, 523] width 349 height 47
click at [862, 526] on pre "The detailed report of 20 promising stocks from the Indian market based on the …" at bounding box center [949, 523] width 349 height 47
click at [447, 222] on div "Stock Screening and Shortlisting" at bounding box center [509, 226] width 182 height 16
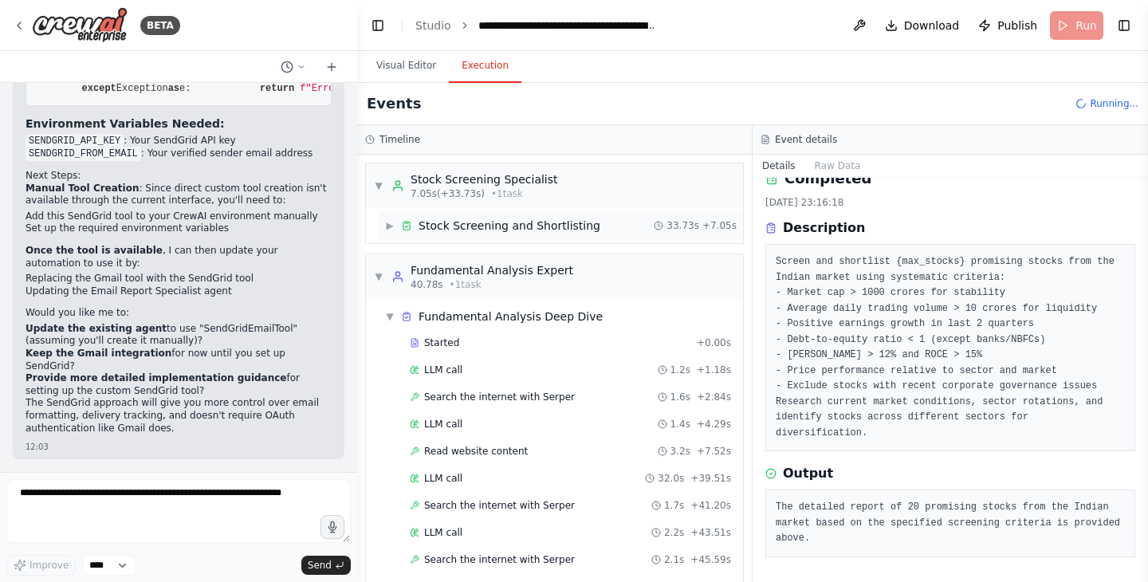
click at [458, 230] on div "Stock Screening and Shortlisting" at bounding box center [509, 226] width 182 height 16
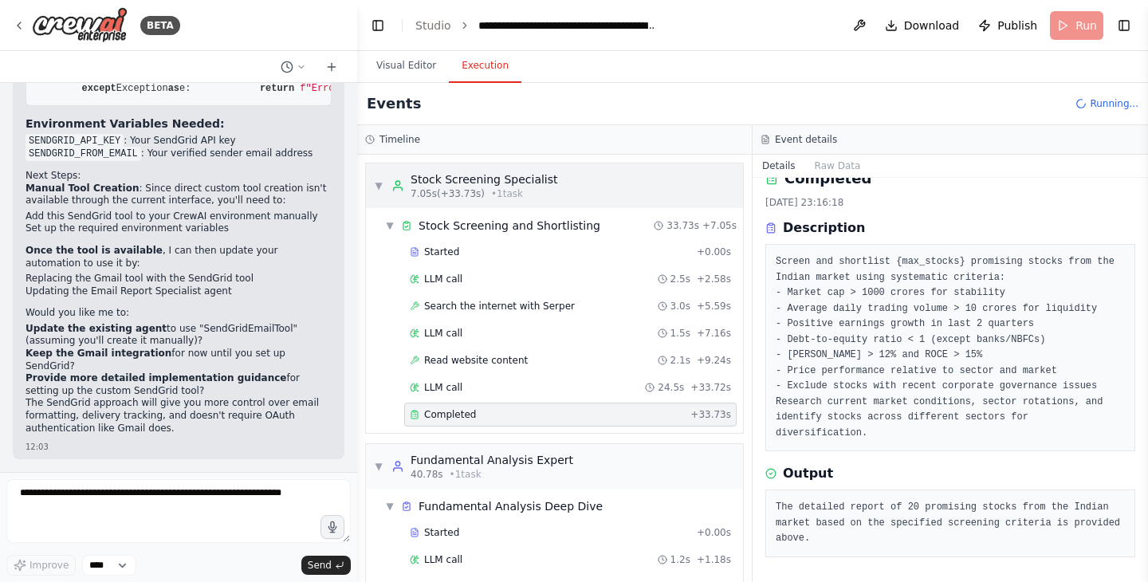
click at [461, 174] on div "Stock Screening Specialist" at bounding box center [483, 179] width 147 height 16
